Goal: Find specific page/section: Find specific page/section

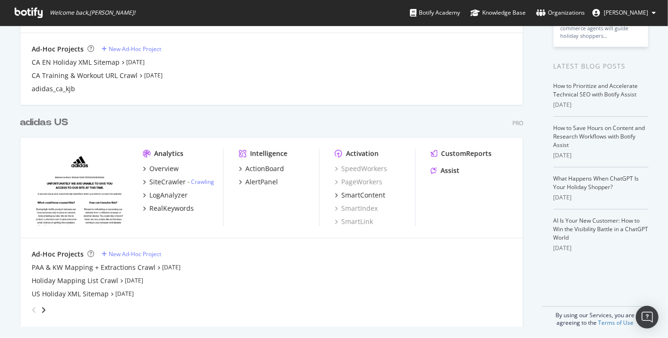
scroll to position [164, 0]
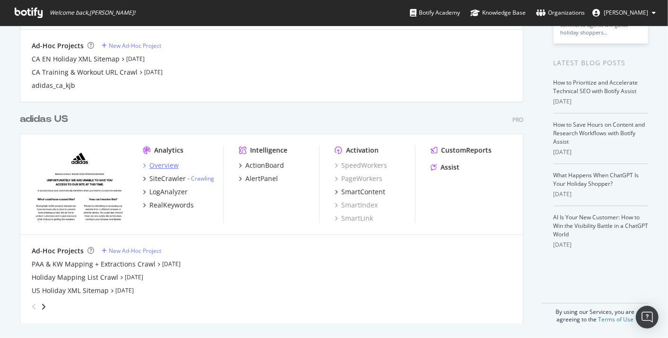
click at [162, 164] on div "Overview" at bounding box center [163, 165] width 29 height 9
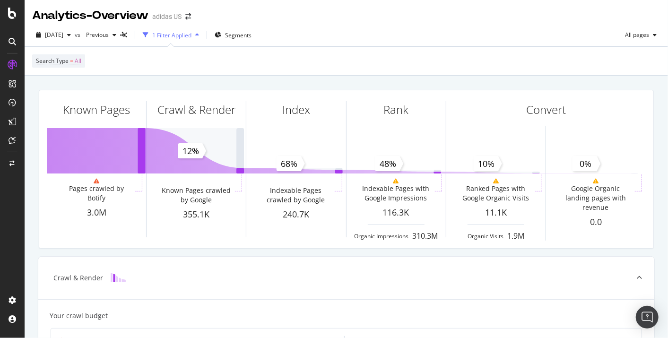
click at [4, 91] on div at bounding box center [12, 85] width 23 height 19
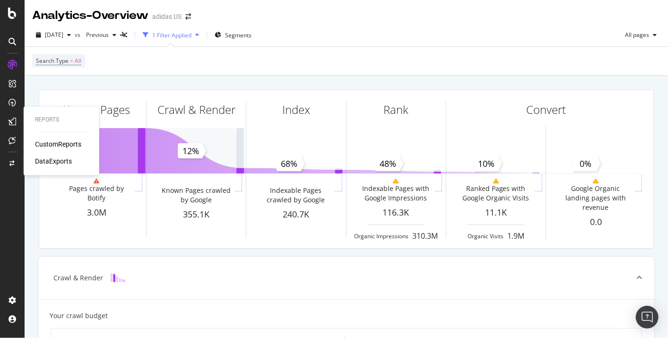
click at [48, 142] on div "CustomReports" at bounding box center [58, 144] width 46 height 9
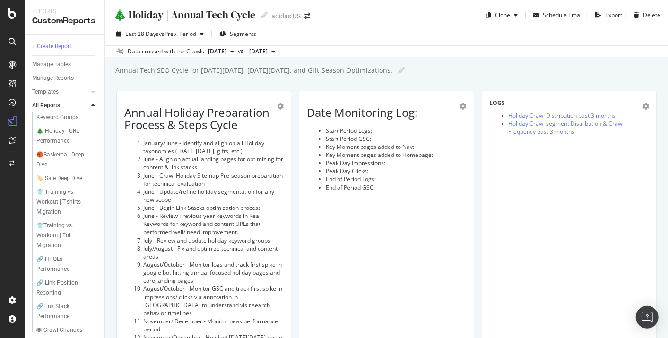
scroll to position [52, 0]
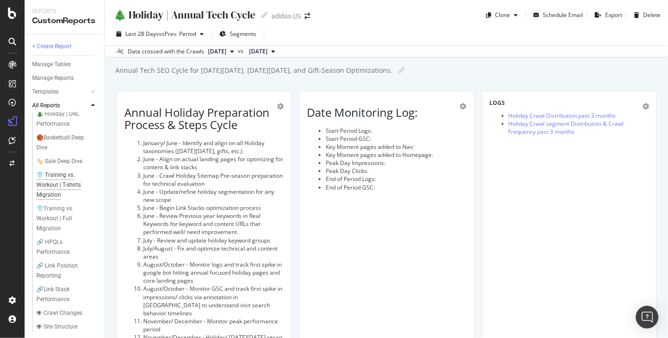
click at [52, 200] on div "👕 Training vs. Workout | T-shirts Migration" at bounding box center [64, 185] width 57 height 30
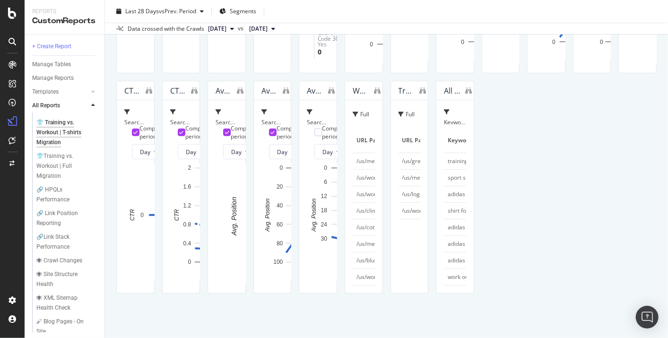
scroll to position [2049, 0]
click at [55, 179] on div "👕Training vs. Workout | Full Migration" at bounding box center [64, 166] width 56 height 30
